Goal: Information Seeking & Learning: Learn about a topic

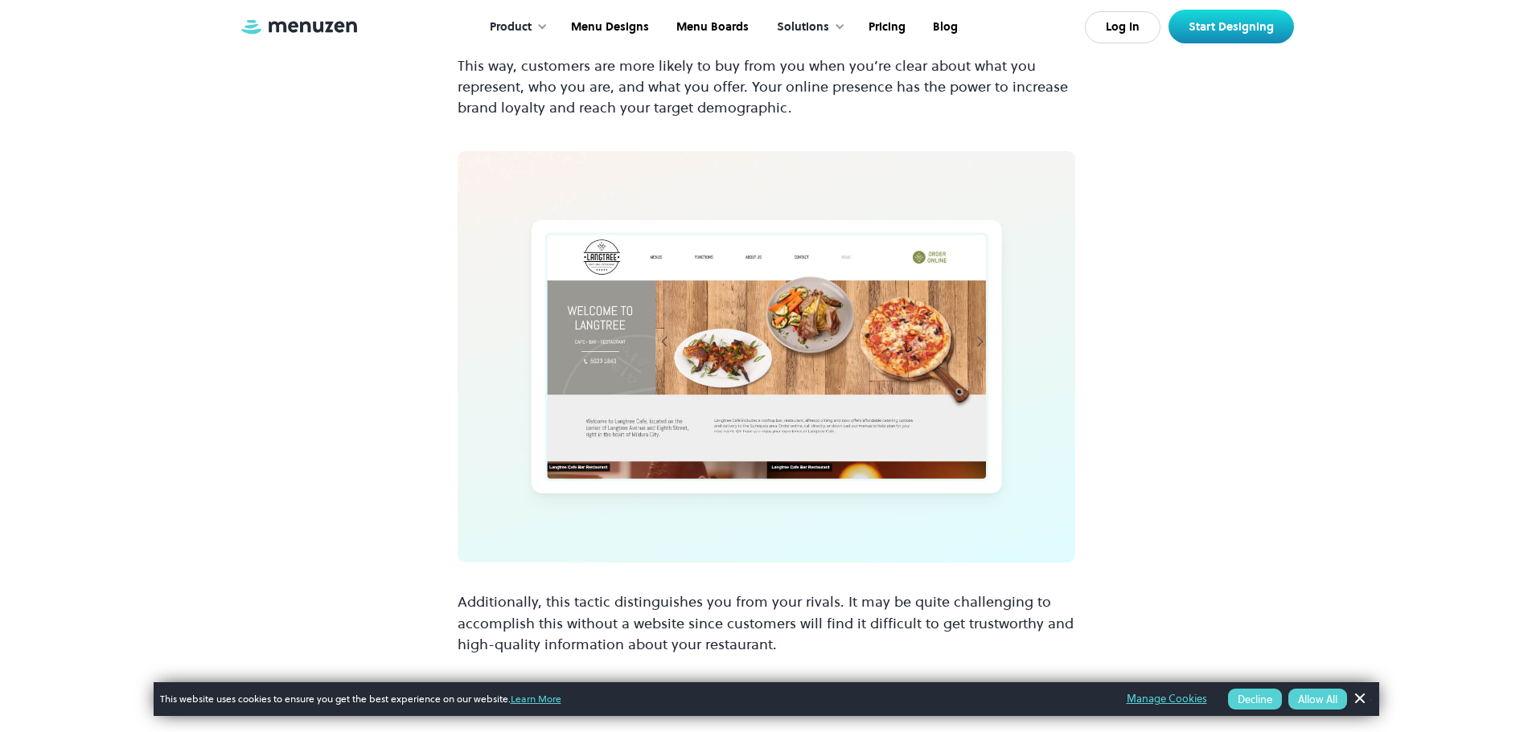
click at [657, 353] on img at bounding box center [765, 357] width 617 height 412
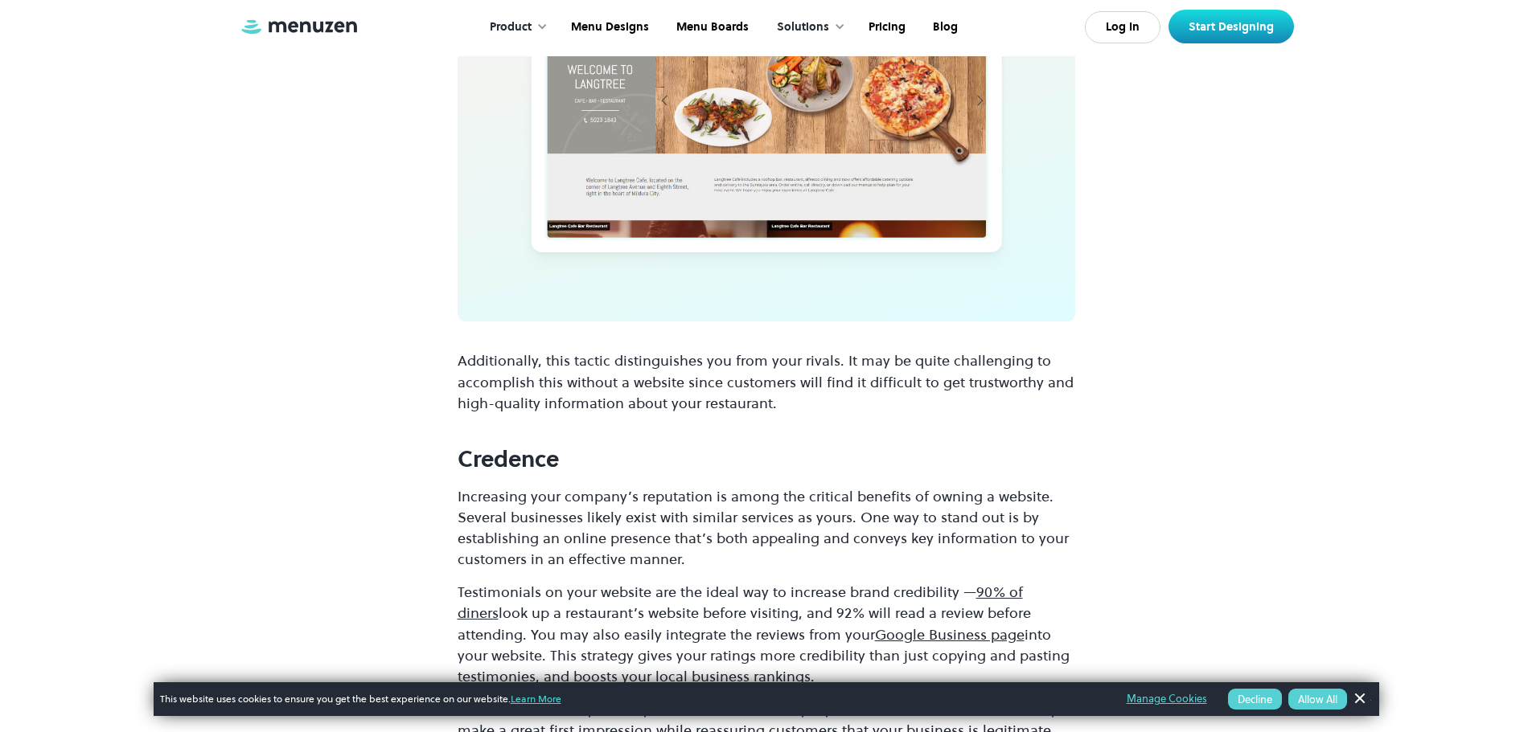
click at [720, 279] on img at bounding box center [765, 116] width 617 height 412
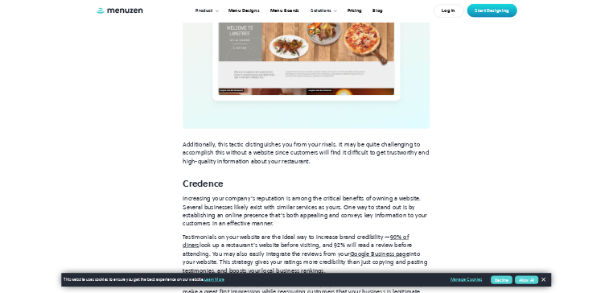
scroll to position [1849, 0]
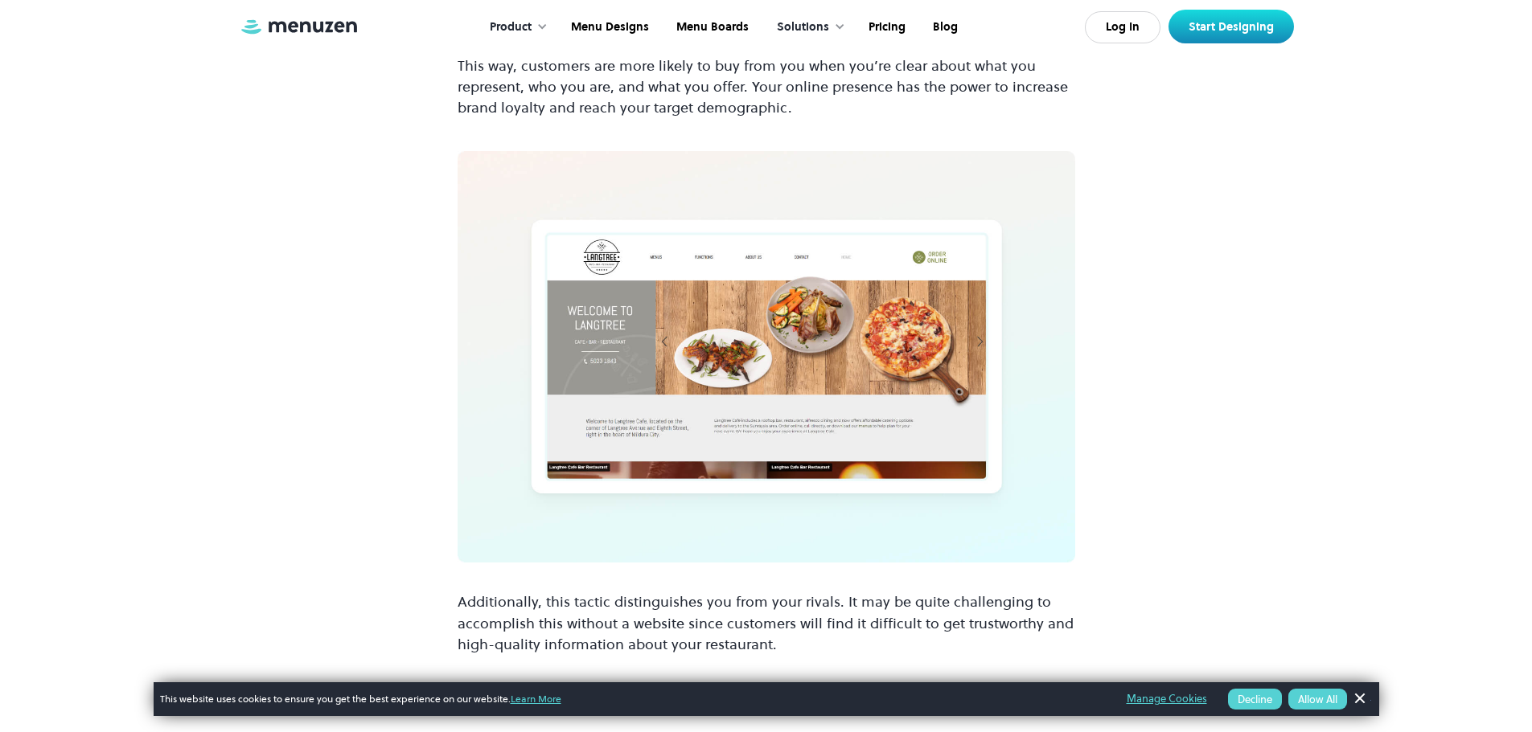
click at [685, 297] on img at bounding box center [765, 357] width 617 height 412
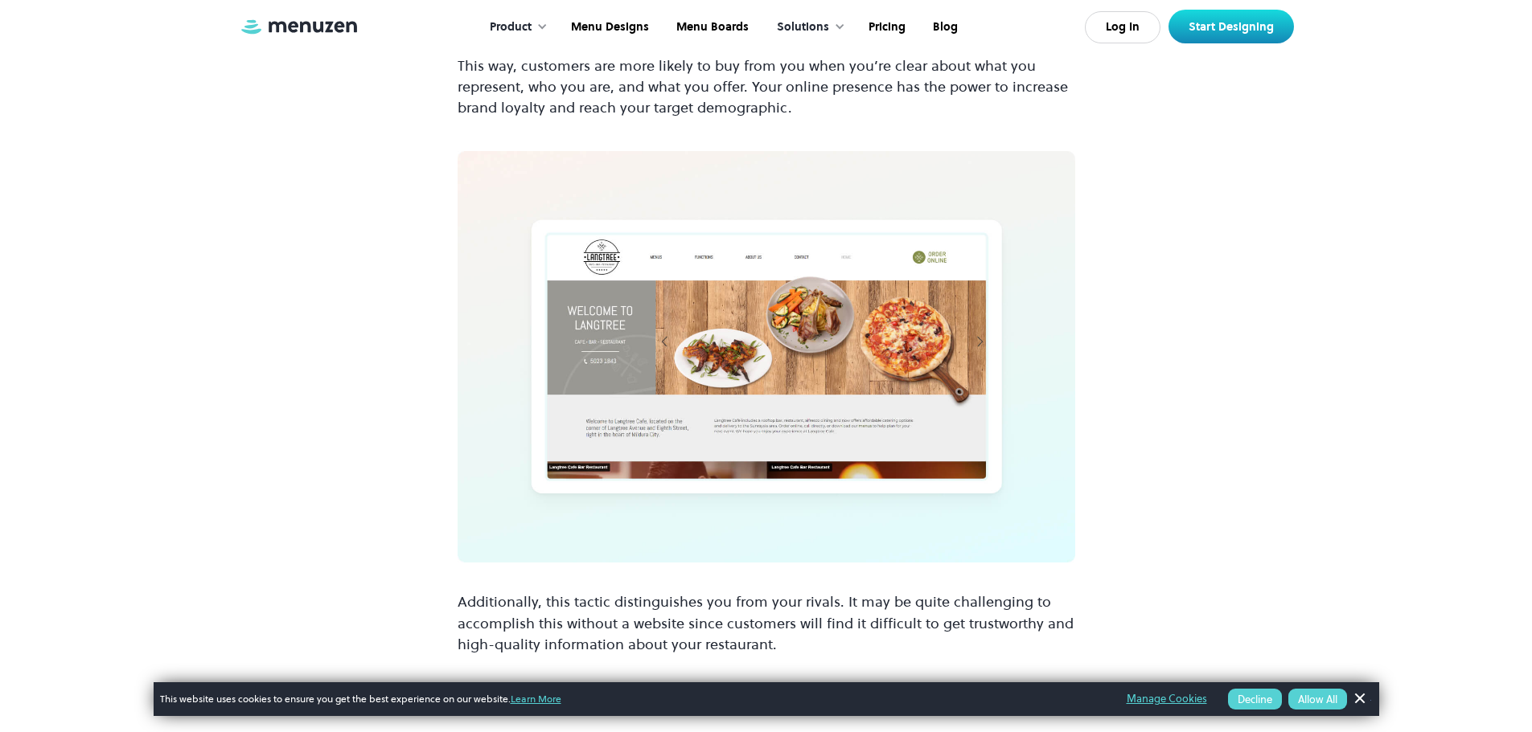
click at [685, 297] on img at bounding box center [765, 357] width 617 height 412
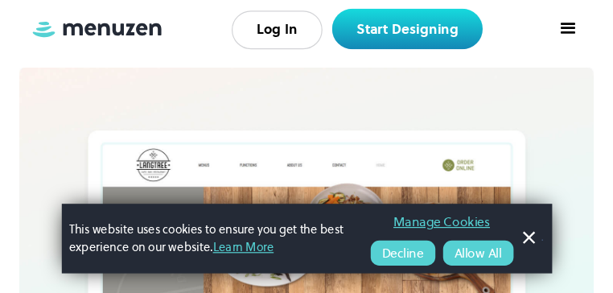
scroll to position [1983, 0]
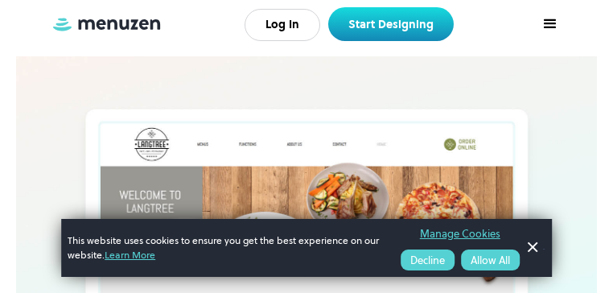
drag, startPoint x: 1543, startPoint y: 22, endPoint x: 422, endPoint y: 264, distance: 1146.6
click at [422, 264] on button "Decline" at bounding box center [427, 259] width 54 height 21
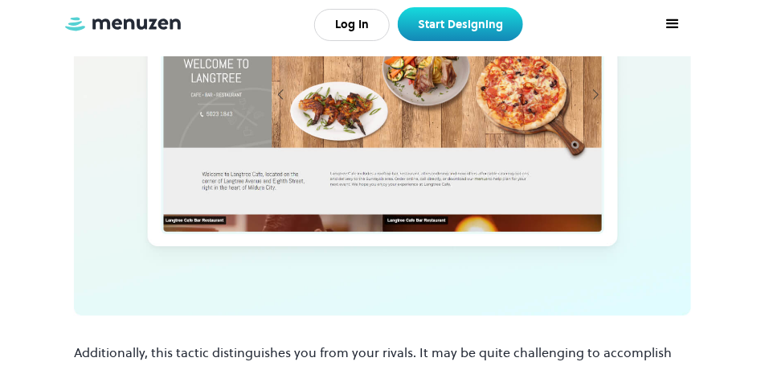
scroll to position [2305, 0]
